Goal: Task Accomplishment & Management: Manage account settings

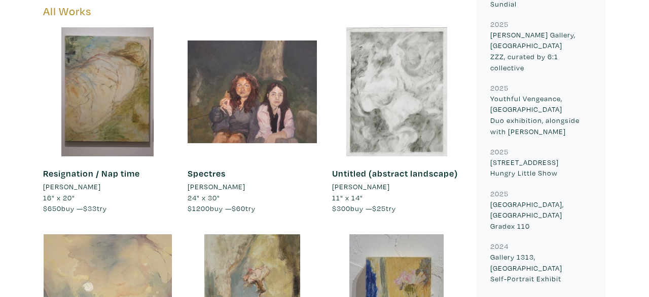
scroll to position [484, 0]
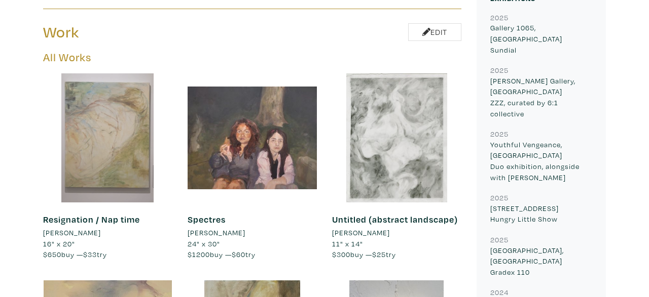
click at [132, 127] on div at bounding box center [107, 137] width 129 height 129
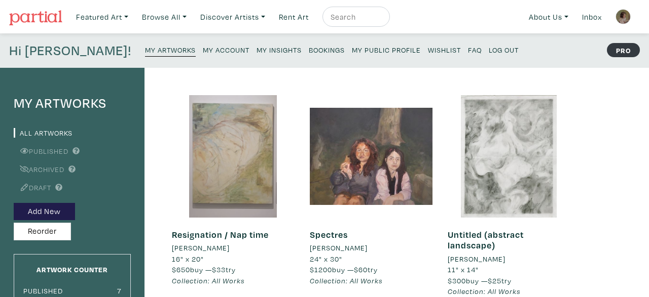
click at [254, 185] on div at bounding box center [233, 156] width 123 height 123
click at [235, 168] on div at bounding box center [233, 156] width 123 height 123
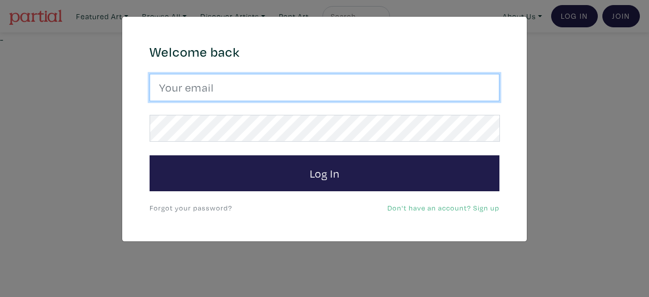
click at [403, 97] on input "email" at bounding box center [324, 87] width 350 height 27
type input "jmontesdeocaart@gmail.com"
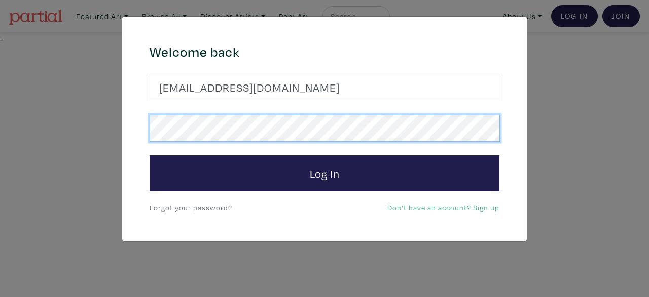
click at [149, 156] on button "Log In" at bounding box center [324, 174] width 350 height 36
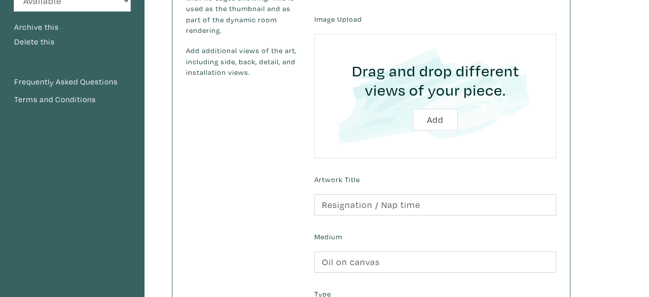
scroll to position [235, 0]
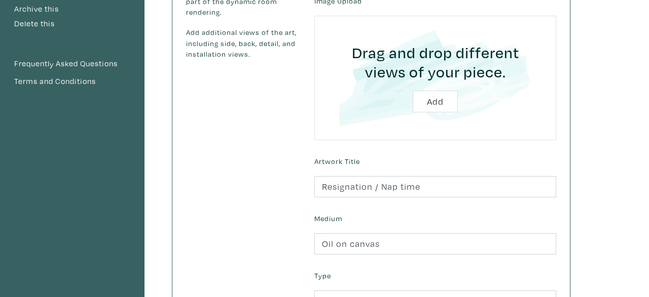
click at [449, 102] on input "file" at bounding box center [434, 78] width 213 height 96
type input "C:\fakepath\resignation view.png"
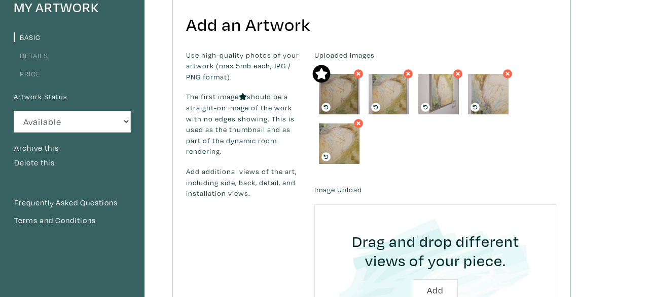
scroll to position [95, 0]
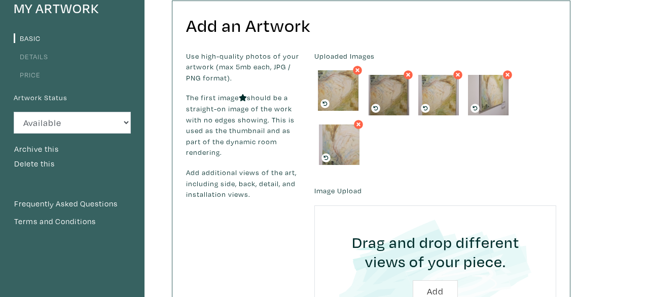
drag, startPoint x: 345, startPoint y: 154, endPoint x: 344, endPoint y: 100, distance: 54.2
click at [344, 100] on img at bounding box center [338, 90] width 41 height 41
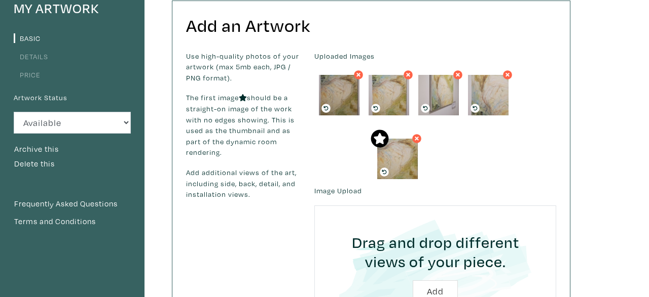
drag, startPoint x: 329, startPoint y: 105, endPoint x: 388, endPoint y: 168, distance: 86.0
click at [388, 168] on icon at bounding box center [384, 172] width 9 height 9
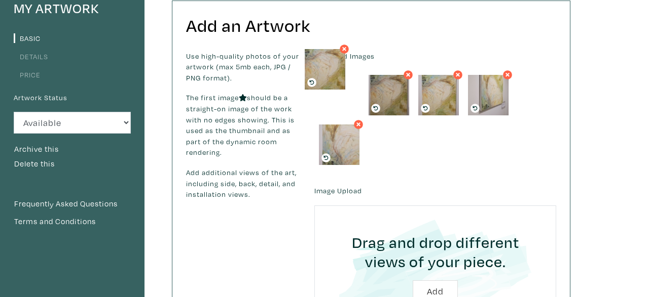
drag, startPoint x: 349, startPoint y: 156, endPoint x: 345, endPoint y: 91, distance: 65.0
click at [345, 90] on img at bounding box center [325, 69] width 41 height 41
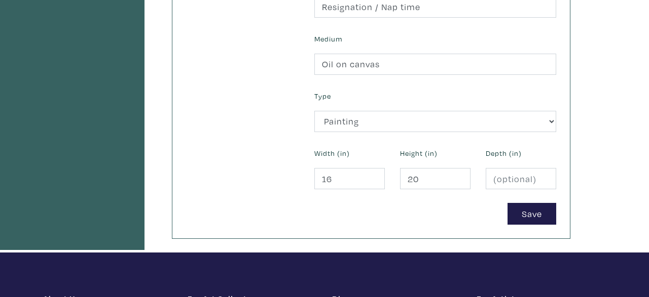
scroll to position [464, 0]
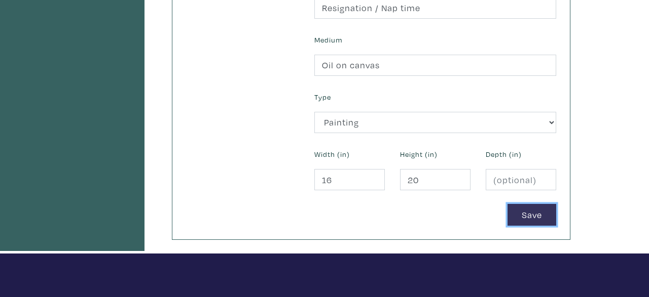
click at [545, 219] on button "Save" at bounding box center [531, 215] width 49 height 22
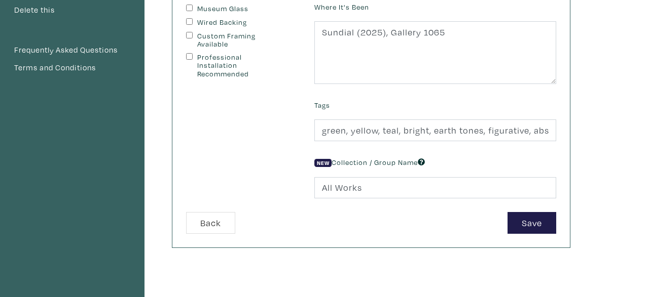
scroll to position [280, 0]
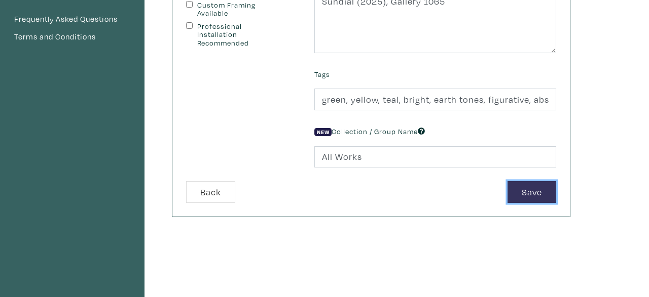
click at [532, 184] on button "Save" at bounding box center [531, 192] width 49 height 22
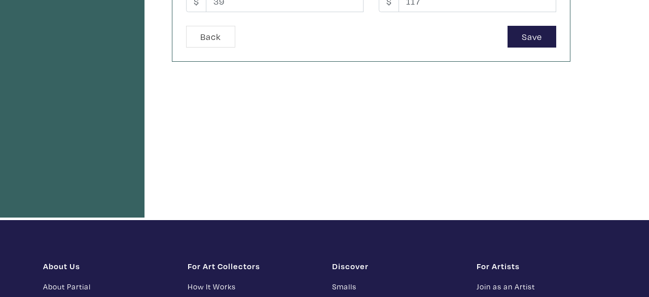
scroll to position [400, 0]
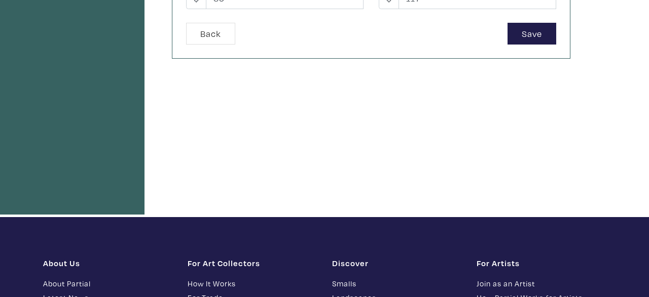
click at [542, 35] on button "Save" at bounding box center [531, 34] width 49 height 22
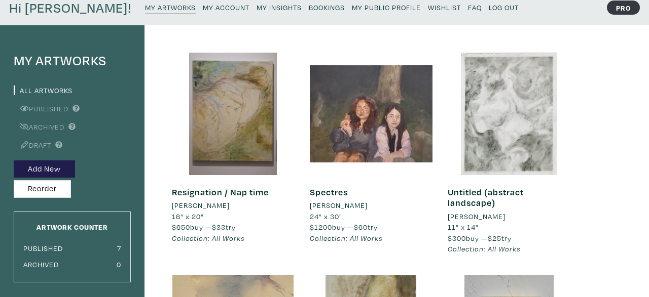
scroll to position [26, 0]
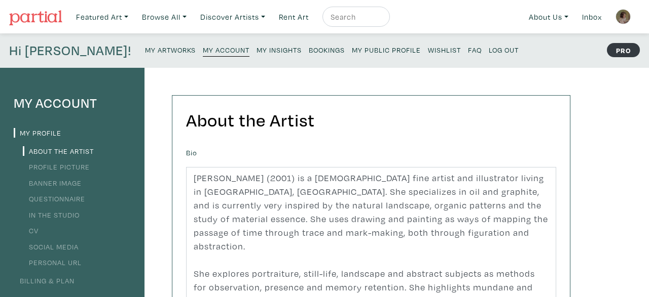
click at [379, 15] on input "text" at bounding box center [354, 17] width 51 height 13
type input "s"
click at [96, 17] on link "Featured Art" at bounding box center [101, 17] width 61 height 21
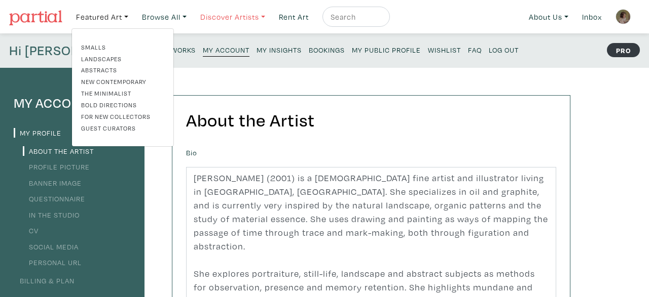
click at [225, 18] on link "Discover Artists" at bounding box center [233, 17] width 74 height 21
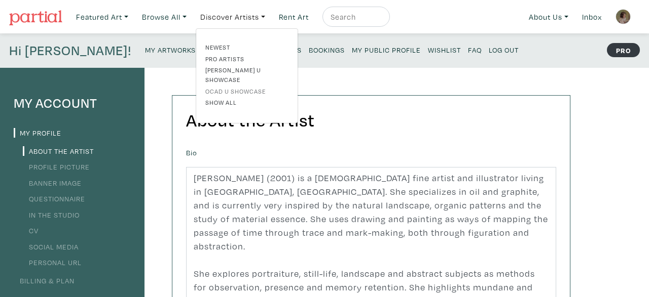
click at [238, 87] on link "OCAD U Showcase" at bounding box center [246, 91] width 83 height 9
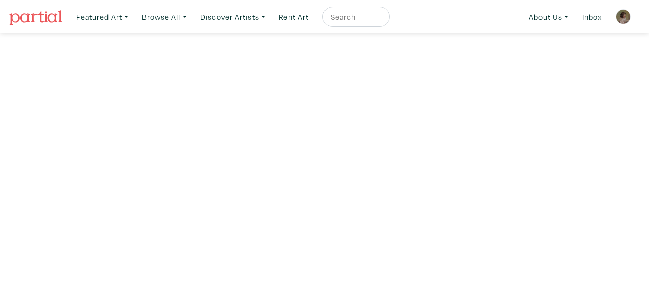
click at [620, 20] on img at bounding box center [622, 16] width 15 height 15
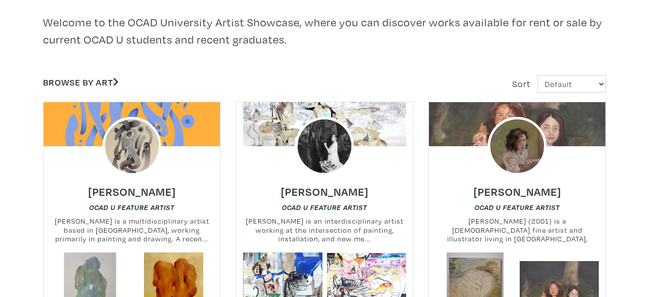
scroll to position [310, 0]
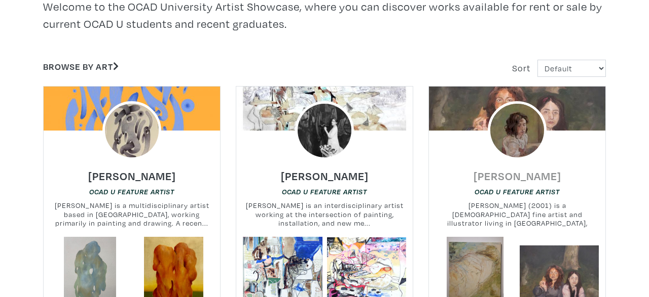
click at [547, 180] on h6 "[PERSON_NAME]" at bounding box center [517, 176] width 88 height 14
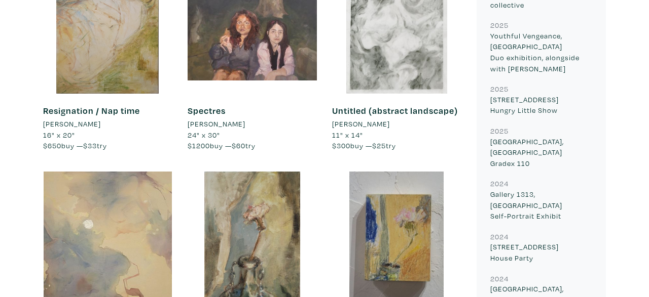
scroll to position [389, 0]
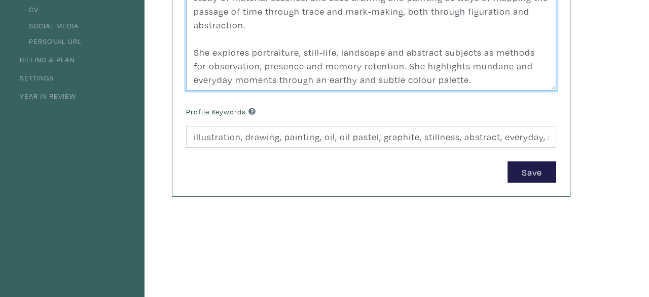
scroll to position [68, 0]
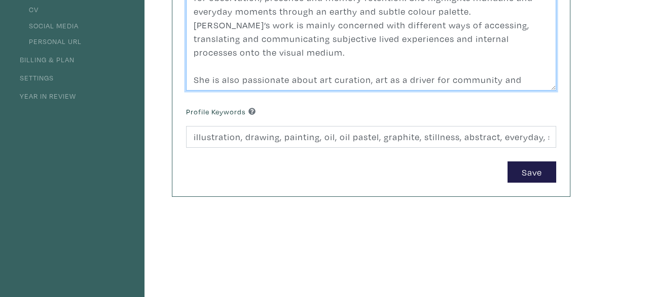
drag, startPoint x: 474, startPoint y: 70, endPoint x: 478, endPoint y: 111, distance: 40.7
click at [478, 91] on textarea "Juliana Montes de Oca (2001) is a Costa Rican fine artist and illustrator livin…" at bounding box center [371, 18] width 370 height 145
click at [376, 89] on textarea "Juliana Montes de Oca (2001) is a Costa Rican fine artist and illustrator livin…" at bounding box center [371, 18] width 370 height 145
drag, startPoint x: 366, startPoint y: 65, endPoint x: 321, endPoint y: 63, distance: 45.1
click at [321, 63] on textarea "Juliana Montes de Oca (2001) is a Costa Rican fine artist and illustrator livin…" at bounding box center [371, 18] width 370 height 145
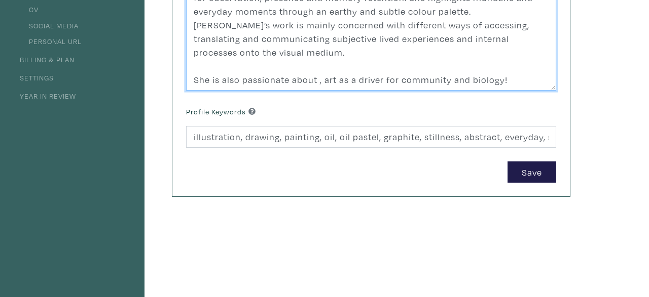
scroll to position [55, 0]
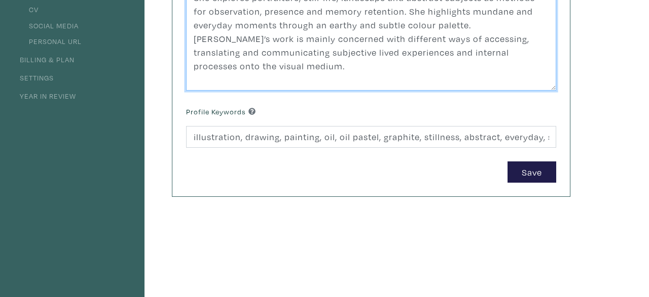
click at [374, 78] on textarea "Juliana Montes de Oca (2001) is a Costa Rican fine artist and illustrator livin…" at bounding box center [371, 18] width 370 height 145
click at [439, 80] on textarea "Juliana Montes de Oca (2001) is a Costa Rican fine artist and illustrator livin…" at bounding box center [371, 18] width 370 height 145
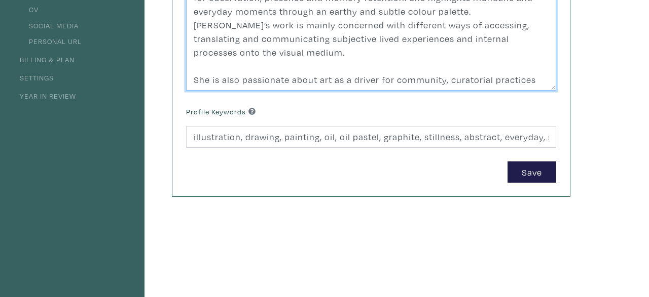
drag, startPoint x: 529, startPoint y: 78, endPoint x: 534, endPoint y: 103, distance: 25.2
click at [534, 91] on textarea "Juliana Montes de Oca (2001) is a Costa Rican fine artist and illustrator livin…" at bounding box center [371, 18] width 370 height 145
click at [517, 67] on textarea "Juliana Montes de Oca (2001) is a Costa Rican fine artist and illustrator livin…" at bounding box center [371, 18] width 370 height 145
click at [256, 79] on textarea "Juliana Montes de Oca (2001) is a Costa Rican fine artist and illustrator livin…" at bounding box center [371, 18] width 370 height 145
drag, startPoint x: 520, startPoint y: 62, endPoint x: 453, endPoint y: 65, distance: 67.5
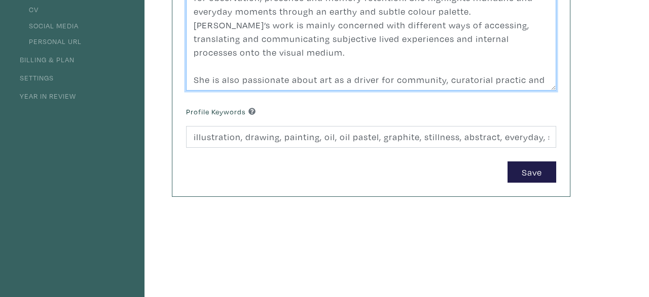
click at [453, 65] on textarea "Juliana Montes de Oca (2001) is a Costa Rican fine artist and illustrator livin…" at bounding box center [371, 18] width 370 height 145
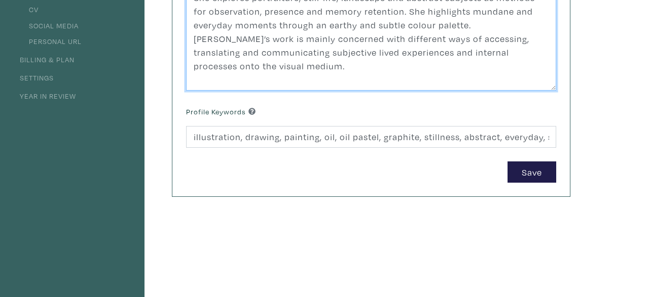
click at [444, 81] on textarea "Juliana Montes de Oca (2001) is a Costa Rican fine artist and illustrator livin…" at bounding box center [371, 18] width 370 height 145
type textarea "Juliana Montes de Oca (2001) is a Costa Rican fine artist and illustrator livin…"
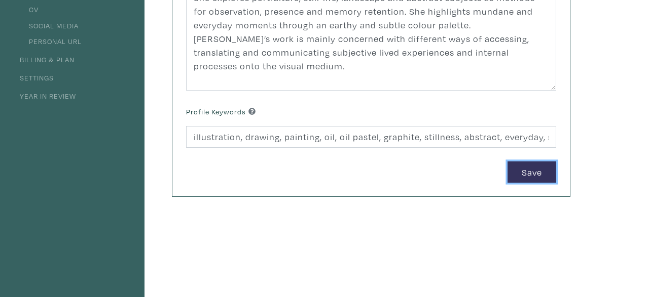
click at [529, 162] on button "Save" at bounding box center [531, 173] width 49 height 22
